Goal: Information Seeking & Learning: Learn about a topic

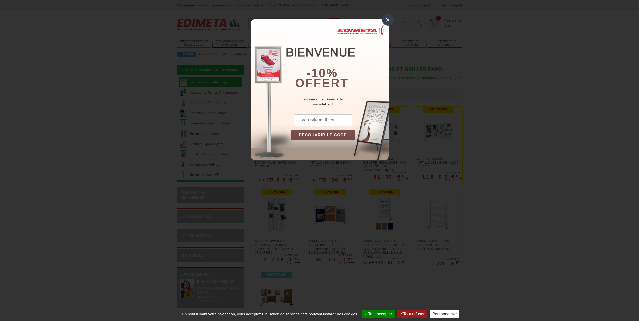
click at [388, 21] on div "×" at bounding box center [388, 20] width 12 height 12
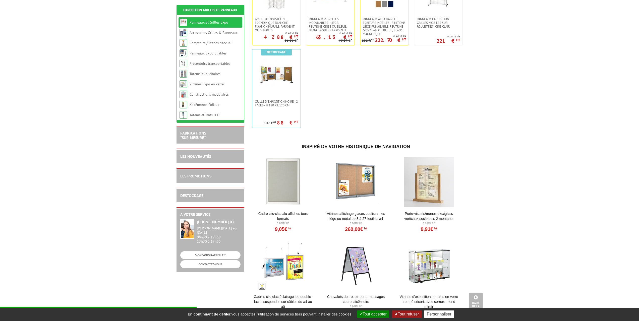
scroll to position [97, 0]
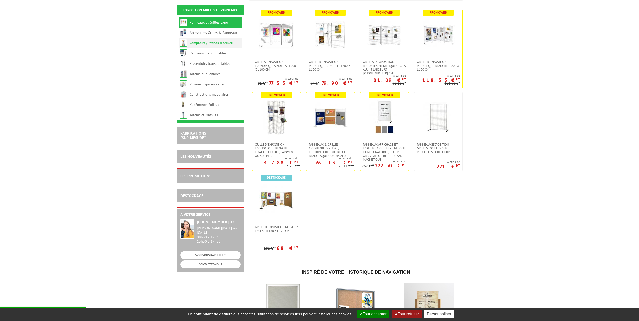
click at [217, 43] on link "Comptoirs / Stands d'accueil" at bounding box center [212, 43] width 44 height 5
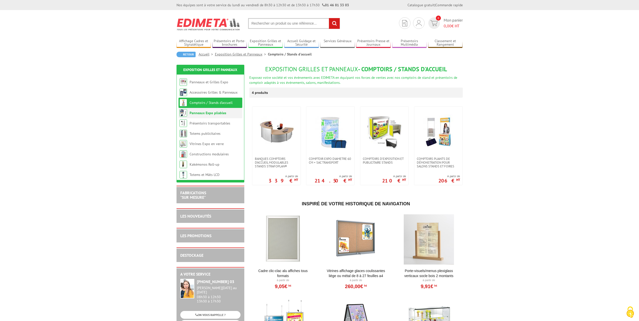
click at [208, 114] on link "Panneaux Expo pliables" at bounding box center [208, 113] width 37 height 5
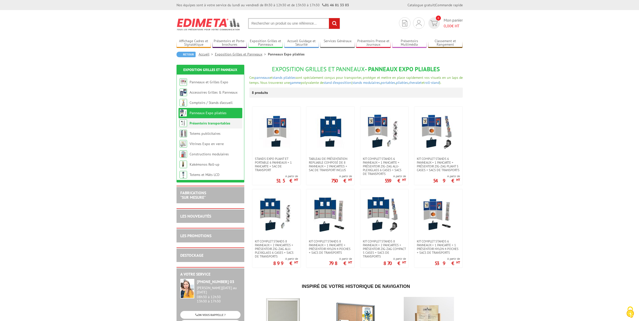
click at [208, 122] on link "Présentoirs transportables" at bounding box center [210, 123] width 41 height 5
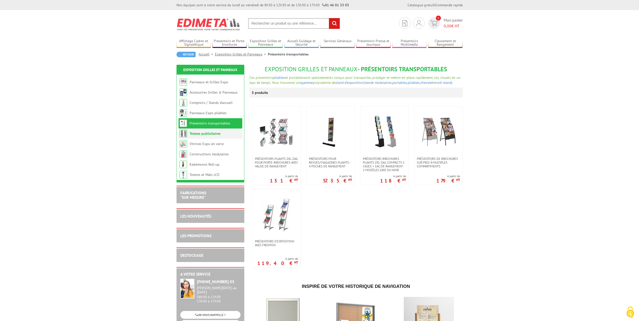
click at [209, 133] on link "Totems publicitaires" at bounding box center [205, 133] width 31 height 5
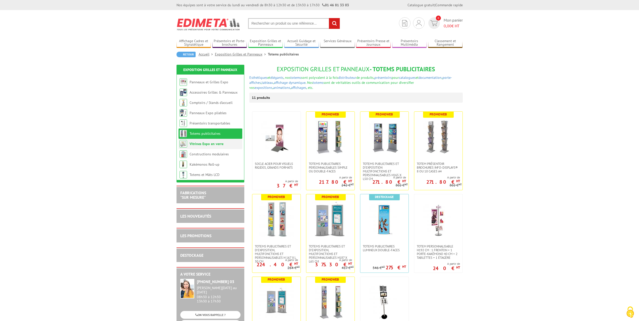
click at [215, 145] on link "Vitrines Expo en verre" at bounding box center [207, 144] width 34 height 5
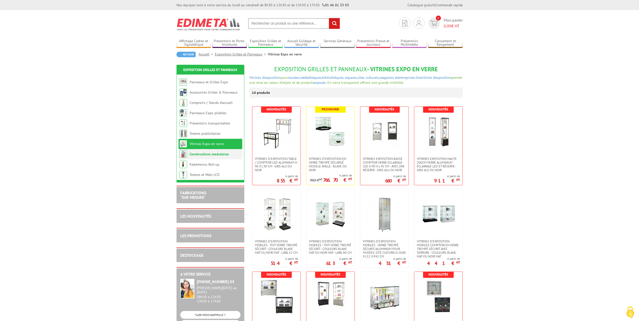
click at [214, 154] on link "Constructions modulaires" at bounding box center [209, 154] width 39 height 5
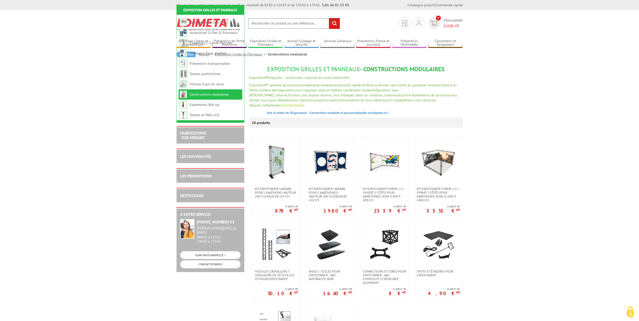
scroll to position [126, 0]
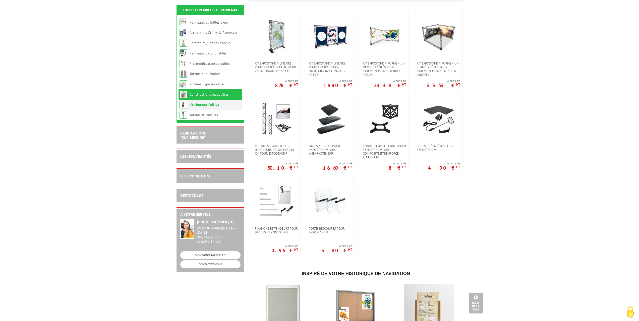
click at [213, 108] on li "Kakémonos Roll-up" at bounding box center [210, 105] width 64 height 10
click at [210, 106] on link "Kakémonos Roll-up" at bounding box center [205, 104] width 30 height 5
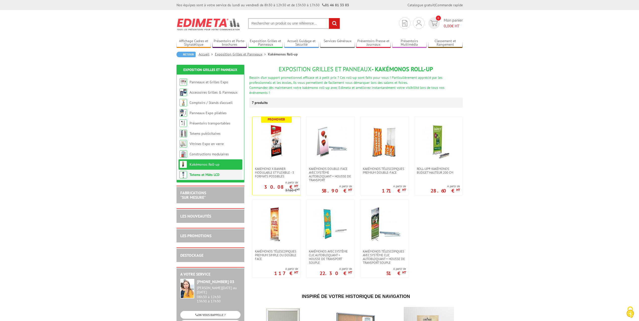
click at [207, 174] on link "Totems et Mâts LCD" at bounding box center [205, 174] width 30 height 5
